Goal: Task Accomplishment & Management: Use online tool/utility

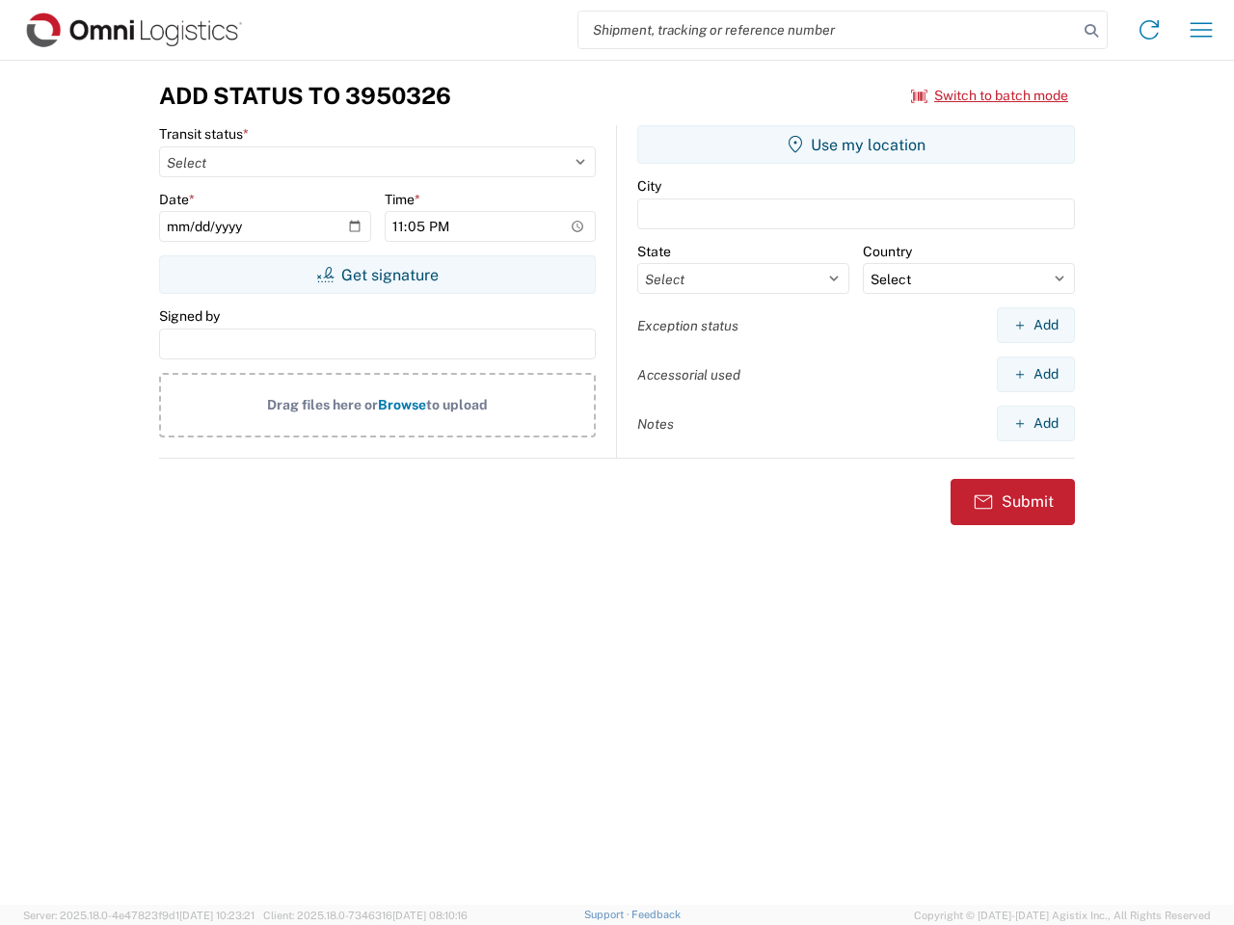
click at [828, 30] on input "search" at bounding box center [827, 30] width 499 height 37
click at [1091, 31] on icon at bounding box center [1090, 30] width 27 height 27
click at [1149, 30] on icon at bounding box center [1148, 29] width 31 height 31
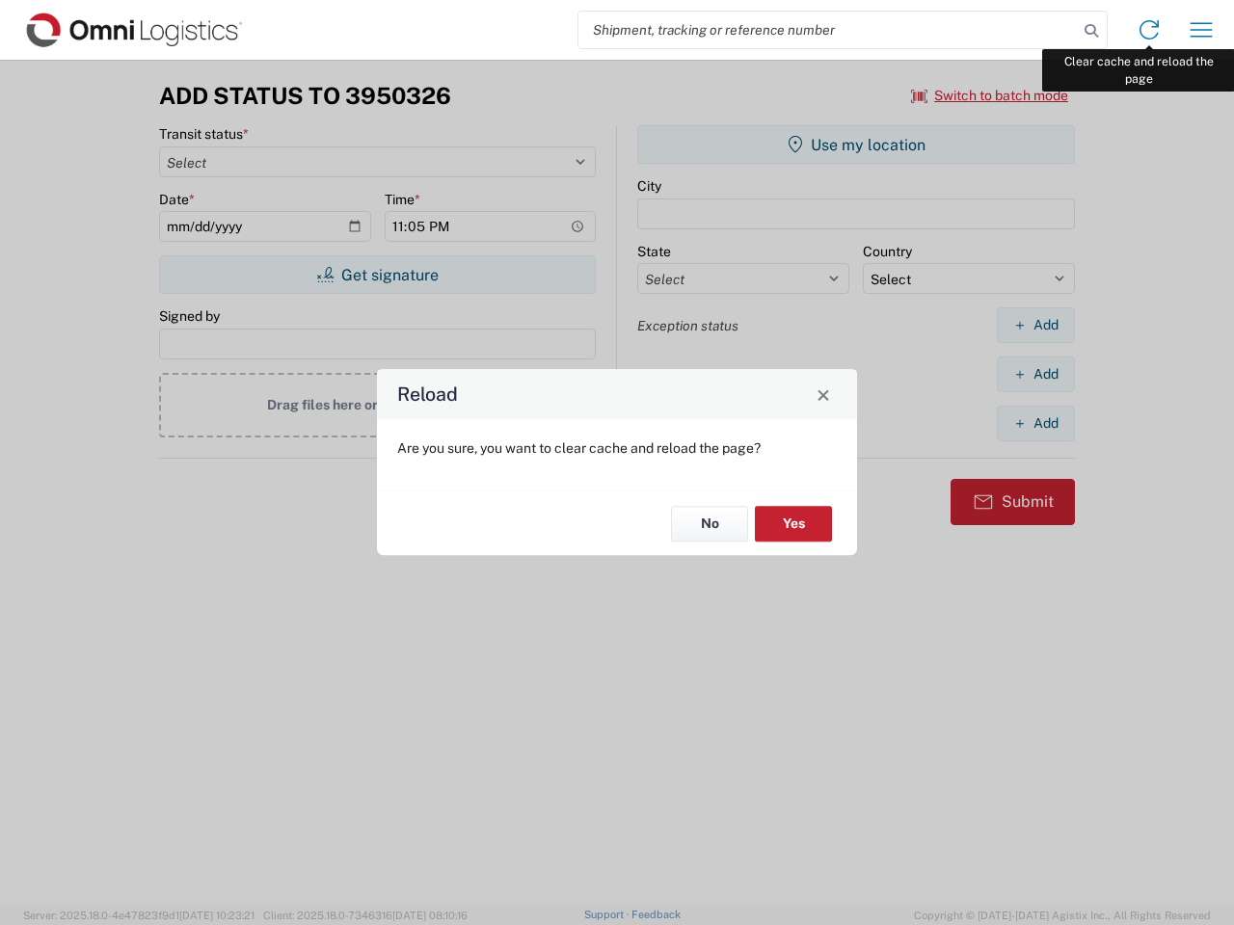
click at [1201, 30] on div "Reload Are you sure, you want to clear cache and reload the page? No Yes" at bounding box center [617, 462] width 1234 height 925
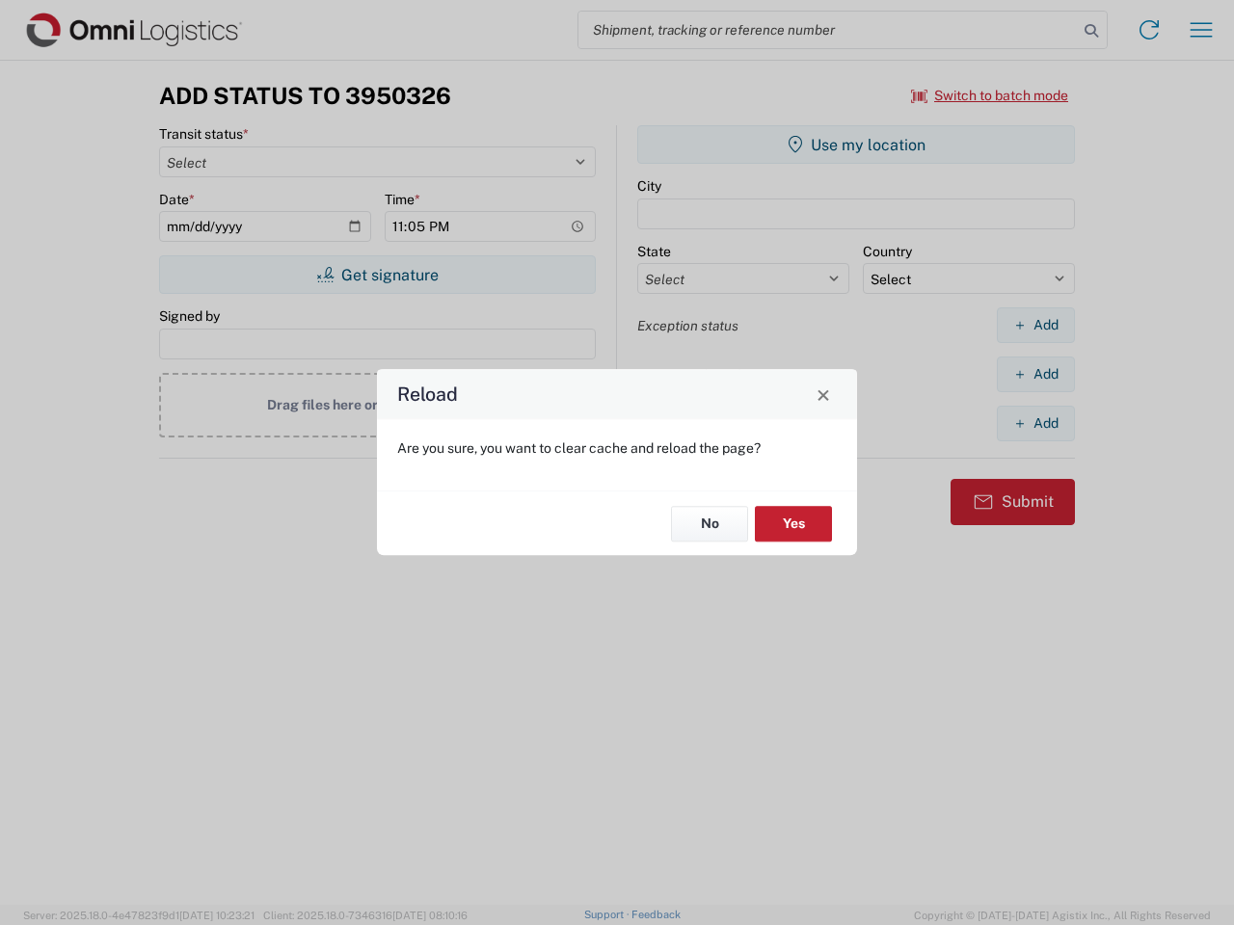
click at [990, 95] on div "Reload Are you sure, you want to clear cache and reload the page? No Yes" at bounding box center [617, 462] width 1234 height 925
click at [377, 275] on div "Reload Are you sure, you want to clear cache and reload the page? No Yes" at bounding box center [617, 462] width 1234 height 925
click at [856, 145] on div "Reload Are you sure, you want to clear cache and reload the page? No Yes" at bounding box center [617, 462] width 1234 height 925
click at [1035, 325] on div "Reload Are you sure, you want to clear cache and reload the page? No Yes" at bounding box center [617, 462] width 1234 height 925
click at [1035, 374] on div "Reload Are you sure, you want to clear cache and reload the page? No Yes" at bounding box center [617, 462] width 1234 height 925
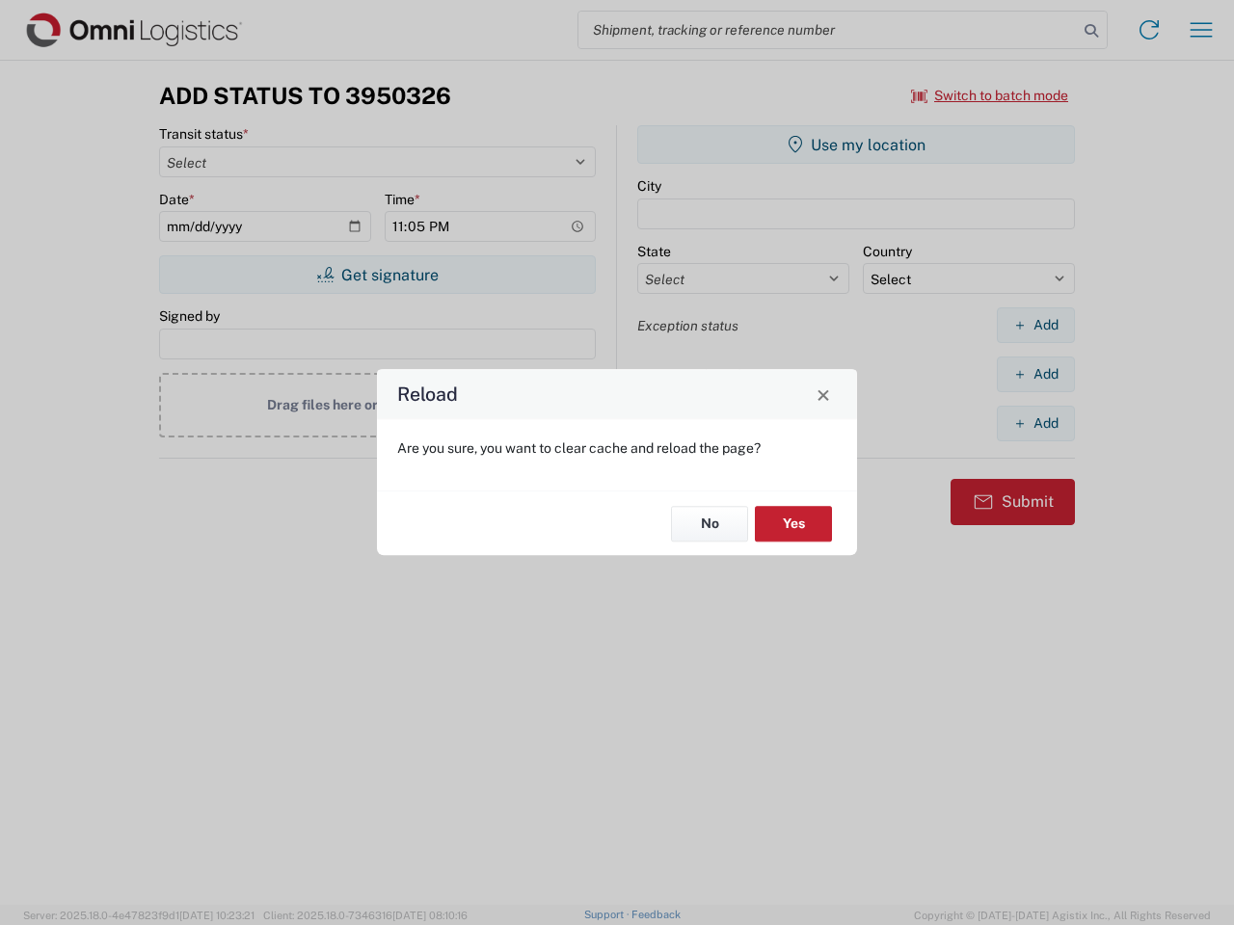
click at [1035, 423] on div "Reload Are you sure, you want to clear cache and reload the page? No Yes" at bounding box center [617, 462] width 1234 height 925
